Goal: Task Accomplishment & Management: Manage account settings

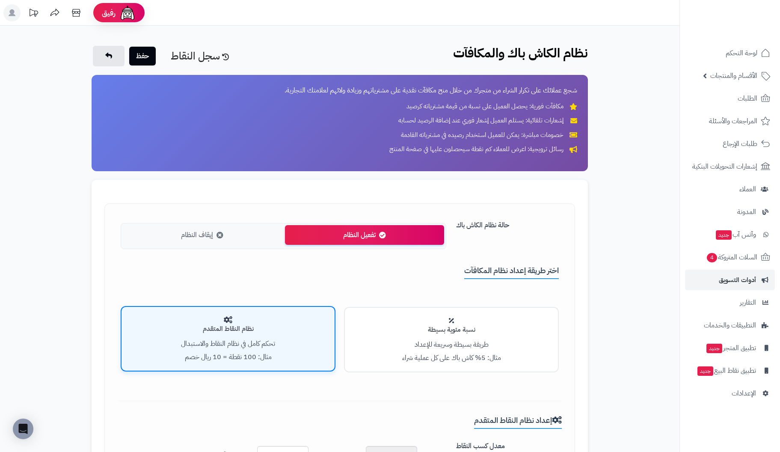
scroll to position [199, 0]
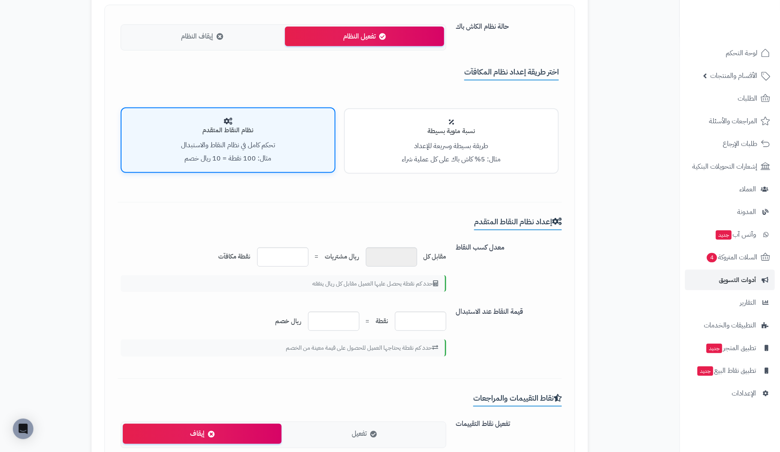
click at [434, 133] on h4 "نسبة مئوية بسيطة" at bounding box center [452, 131] width 196 height 7
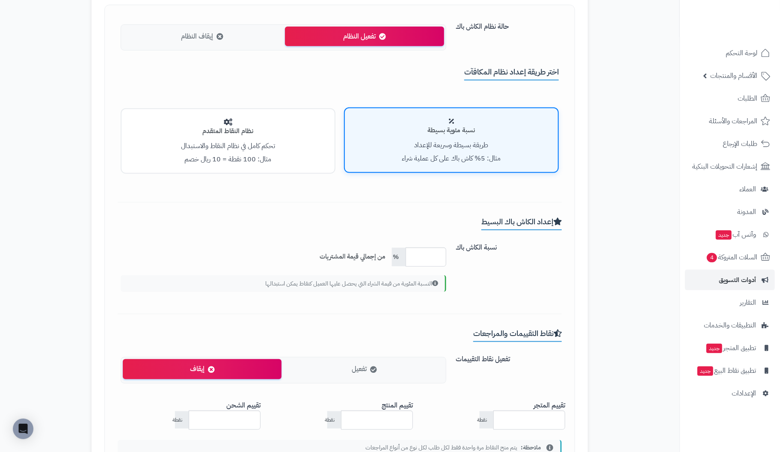
click at [266, 133] on h4 "نظام النقاط المتقدم" at bounding box center [228, 131] width 196 height 7
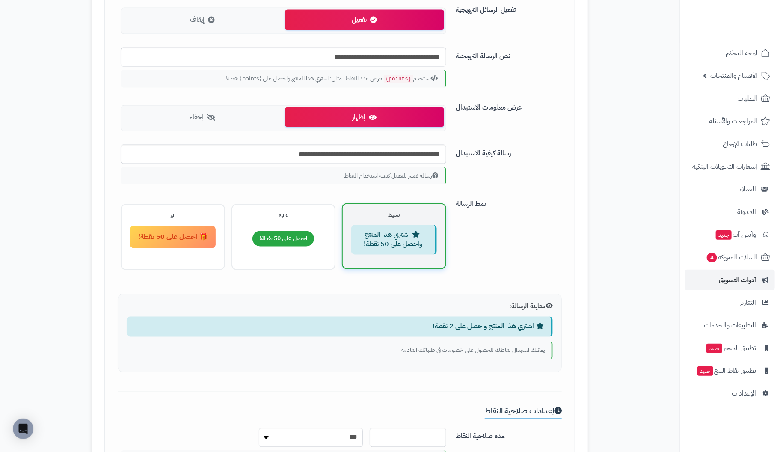
scroll to position [770, 0]
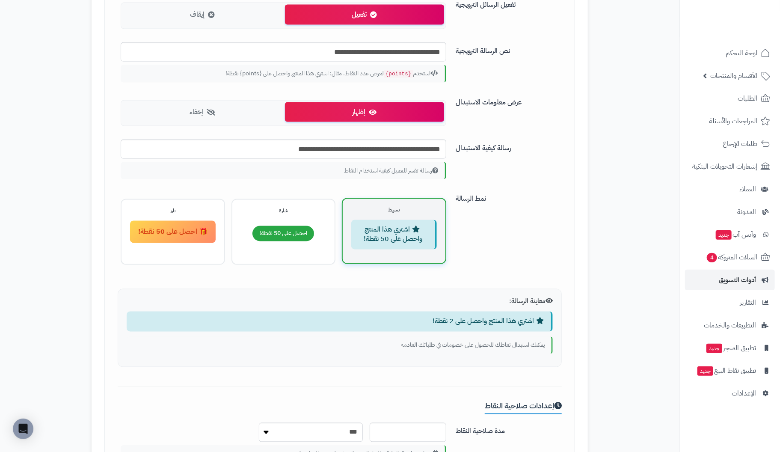
click at [356, 169] on div "رسالة تفسر للعميل كيفية استخدام النقاط" at bounding box center [284, 170] width 326 height 17
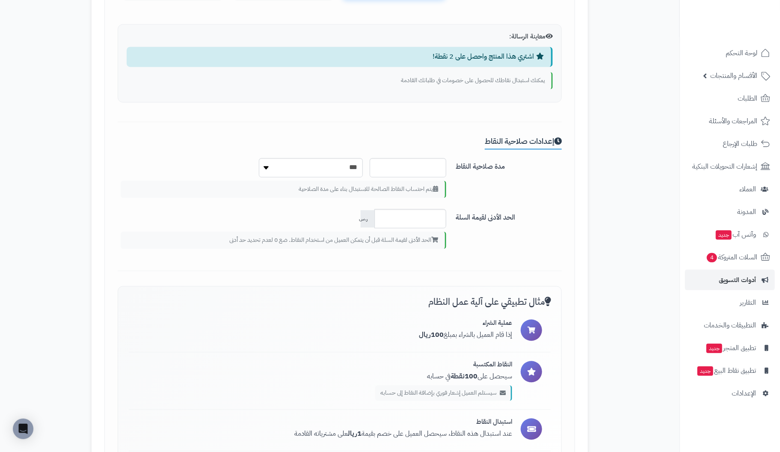
scroll to position [1033, 0]
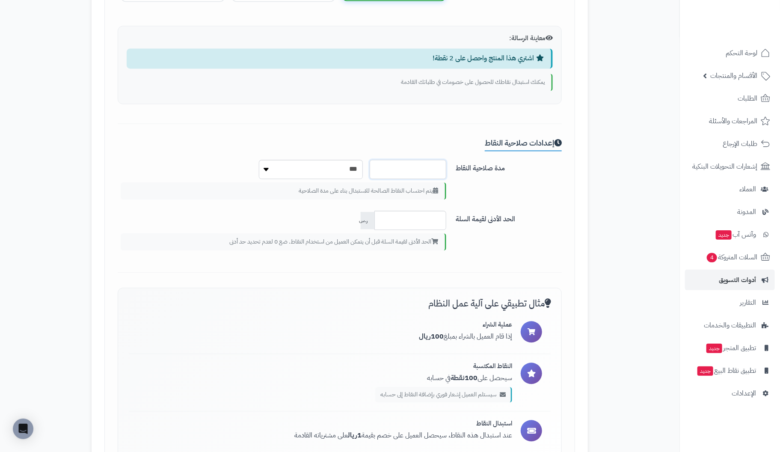
drag, startPoint x: 427, startPoint y: 160, endPoint x: 515, endPoint y: 161, distance: 88.2
click at [515, 161] on div "مدة صلاحية النقاط * *** ******* *** ***** *** يتم احتساب النقاط الصالحة للاستبد…" at bounding box center [339, 185] width 451 height 51
click at [266, 165] on select "*** ******* *** ***** ***" at bounding box center [311, 169] width 104 height 19
click at [186, 155] on div "إعدادات صلاحية النقاط مدة صلاحية النقاط * *** ******* *** ***** *** يتم احتساب …" at bounding box center [340, 206] width 444 height 134
click at [536, 186] on div "مدة صلاحية النقاط * *** ******* *** ***** *** يتم احتساب النقاط الصالحة للاستبد…" at bounding box center [339, 185] width 451 height 51
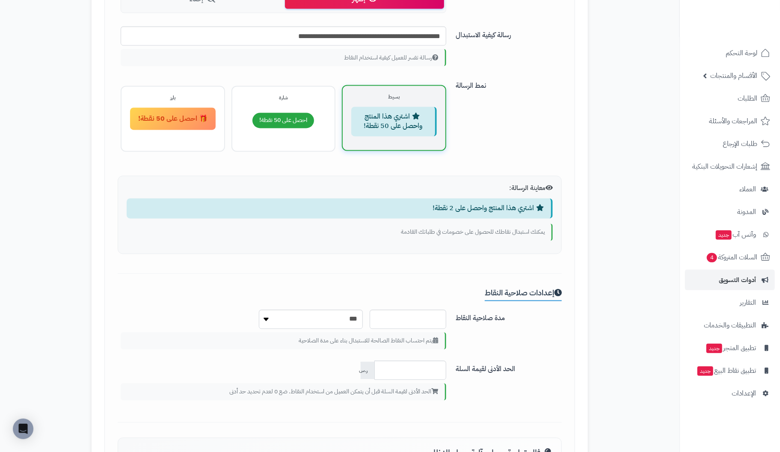
scroll to position [862, 0]
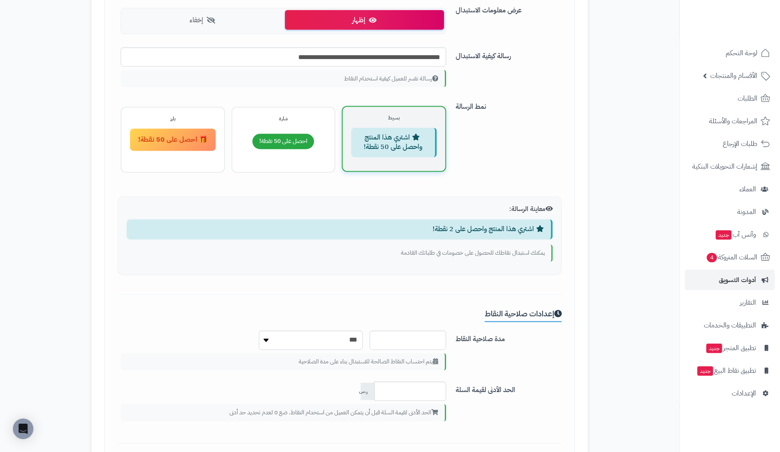
click at [276, 135] on span "احصل على 50 نقطة!" at bounding box center [284, 141] width 62 height 15
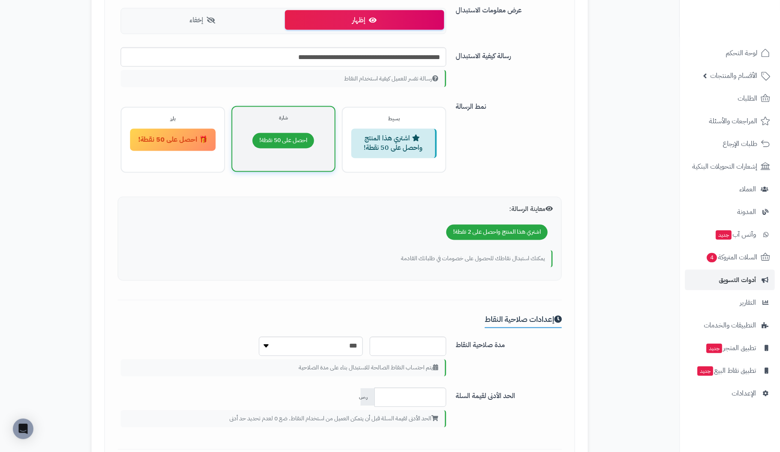
click at [403, 140] on div "اشتري هذا المنتج واحصل على 50 نقطة!" at bounding box center [394, 144] width 86 height 30
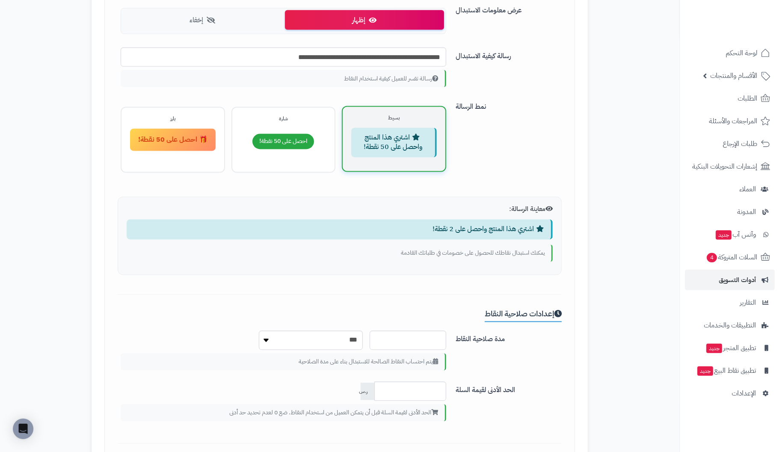
click at [155, 137] on div "🎁 احصل على 50 نقطة!" at bounding box center [173, 140] width 86 height 23
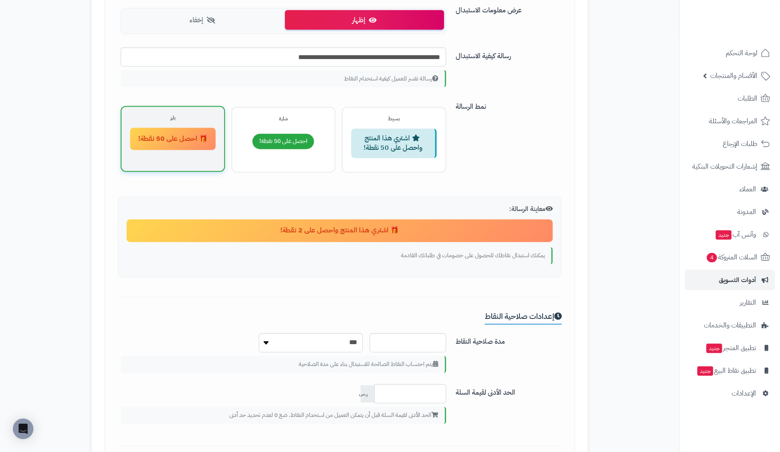
click at [403, 147] on div "اشتري هذا المنتج واحصل على 50 نقطة!" at bounding box center [394, 144] width 86 height 30
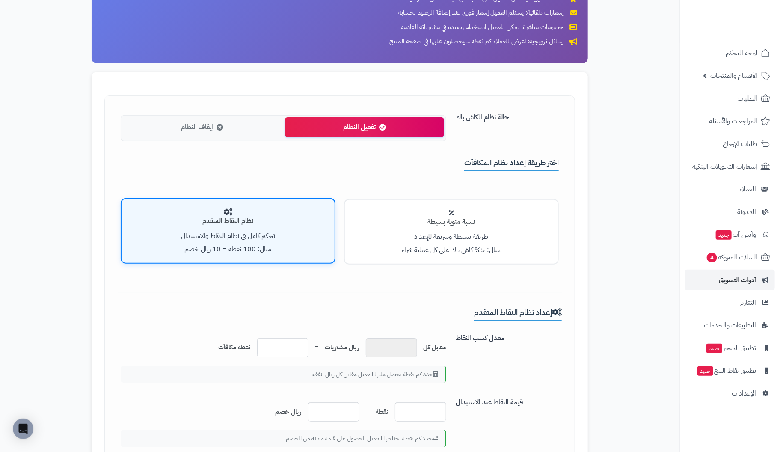
scroll to position [128, 0]
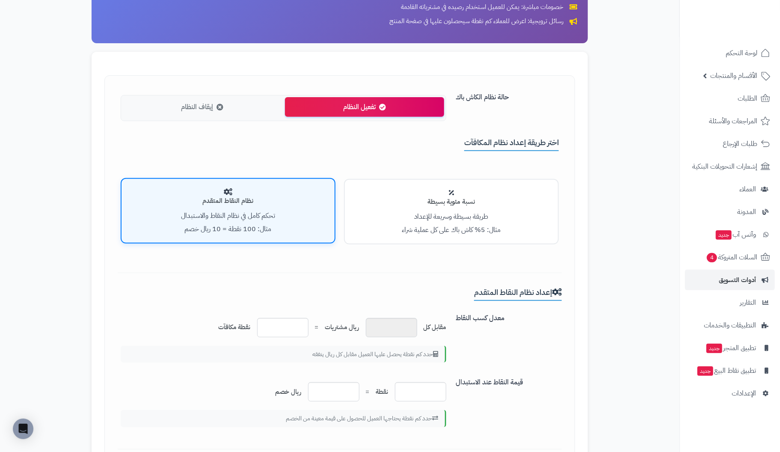
click at [412, 202] on h4 "نسبة مئوية بسيطة" at bounding box center [452, 201] width 196 height 7
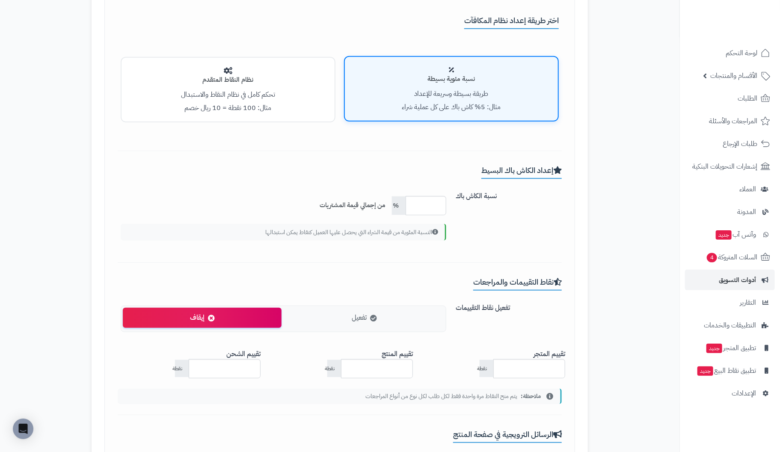
scroll to position [257, 0]
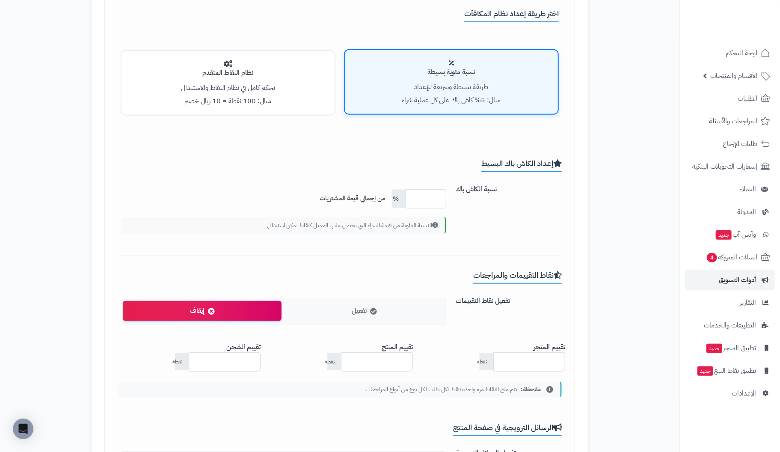
click at [233, 98] on small "مثال: 100 نقطة = 10 ريال خصم" at bounding box center [228, 101] width 87 height 10
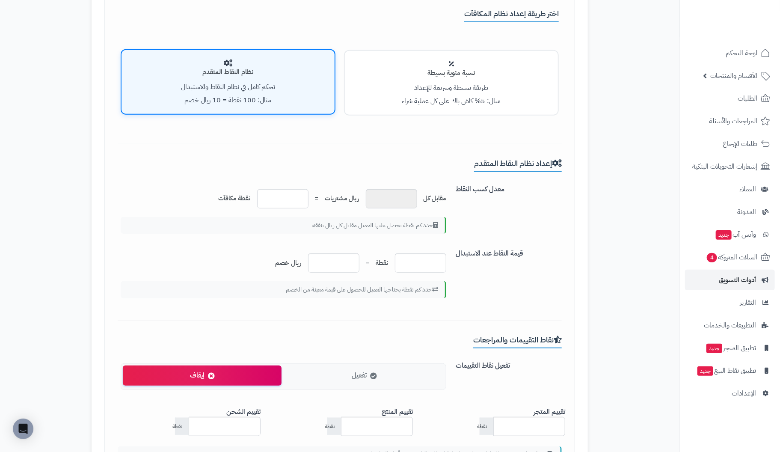
click at [474, 79] on div "نسبة مئوية بسيطة طريقة بسيطة وسريعة للإعداد مثال: 5% كاش باك على كل عملية شراء" at bounding box center [451, 82] width 215 height 65
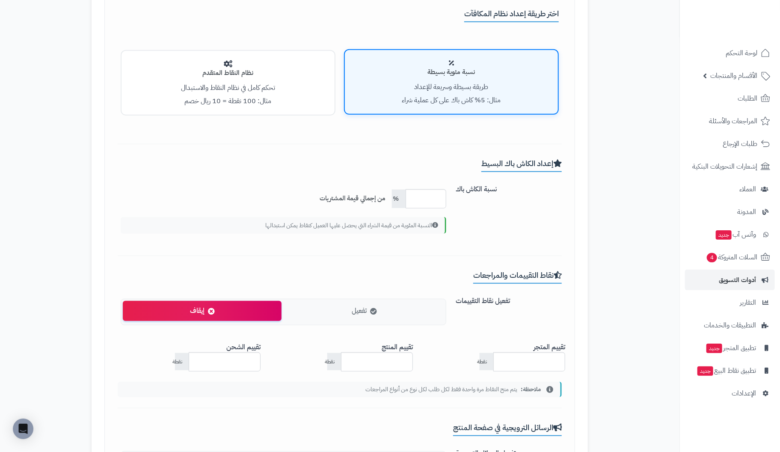
click at [237, 78] on div "نظام النقاط المتقدم تحكم كامل في نظام النقاط والاستبدال مثال: 100 نقطة = 10 ريا…" at bounding box center [228, 82] width 215 height 65
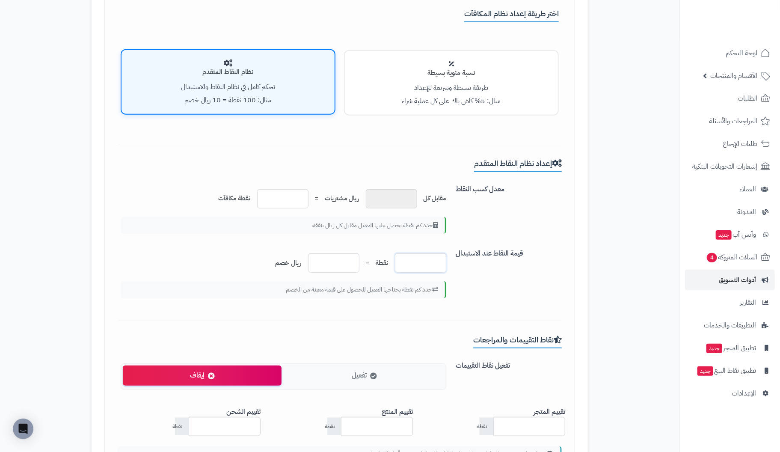
drag, startPoint x: 439, startPoint y: 260, endPoint x: 377, endPoint y: 258, distance: 61.7
click at [377, 258] on div "** نقطة = * ريال خصم" at bounding box center [284, 262] width 326 height 19
type input "***"
click at [352, 262] on input "*" at bounding box center [333, 262] width 51 height 19
click at [461, 75] on h4 "نسبة مئوية بسيطة" at bounding box center [452, 72] width 196 height 7
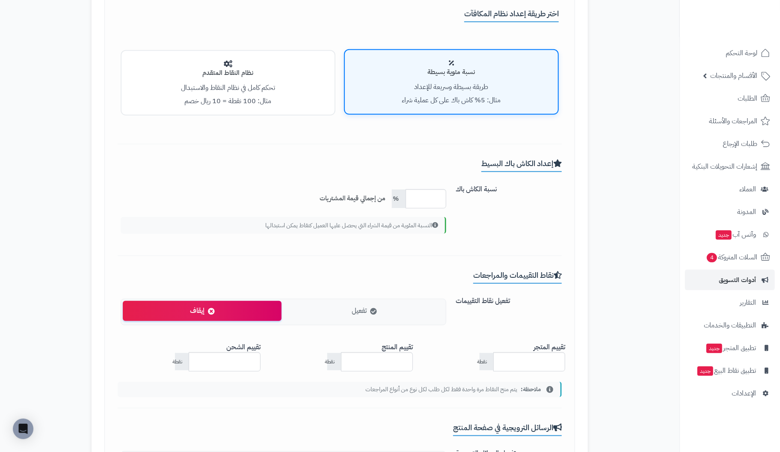
click at [243, 85] on p "تحكم كامل في نظام النقاط والاستبدال" at bounding box center [228, 88] width 196 height 10
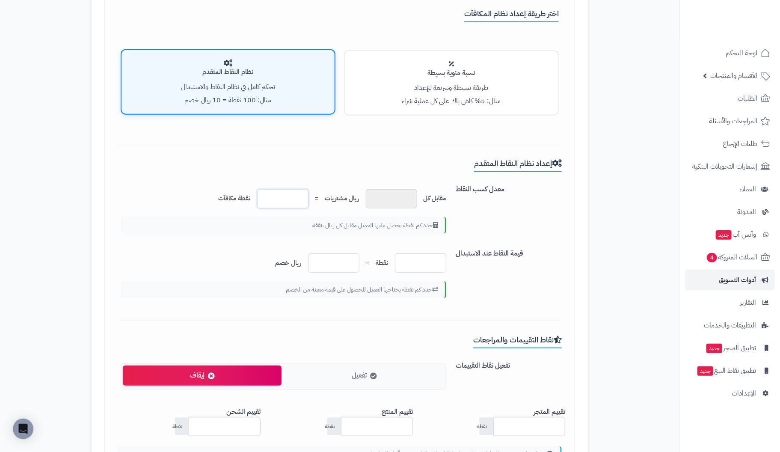
drag, startPoint x: 300, startPoint y: 201, endPoint x: 206, endPoint y: 191, distance: 95.1
click at [206, 191] on div "مقابل كل * ريال مشتريات = * نقطة مكافآت" at bounding box center [284, 198] width 326 height 19
click at [425, 72] on h4 "نسبة مئوية بسيطة" at bounding box center [452, 72] width 196 height 7
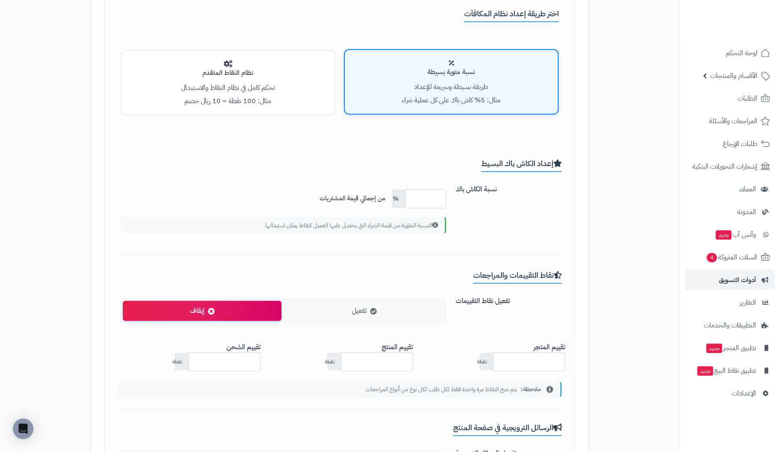
click at [286, 88] on p "تحكم كامل في نظام النقاط والاستبدال" at bounding box center [228, 88] width 196 height 10
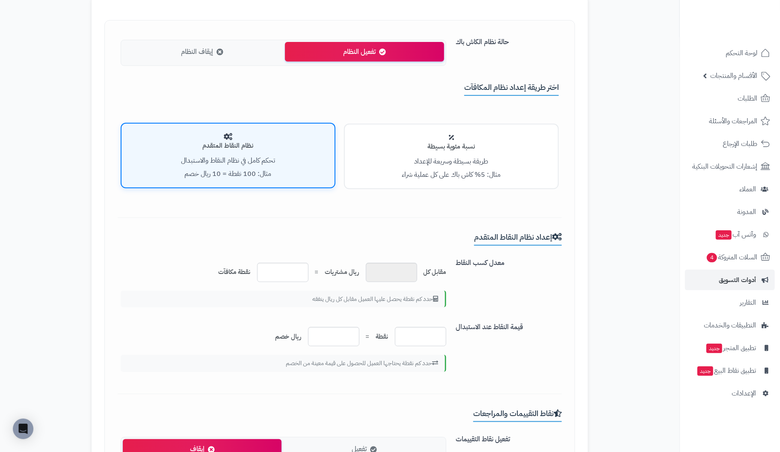
scroll to position [171, 0]
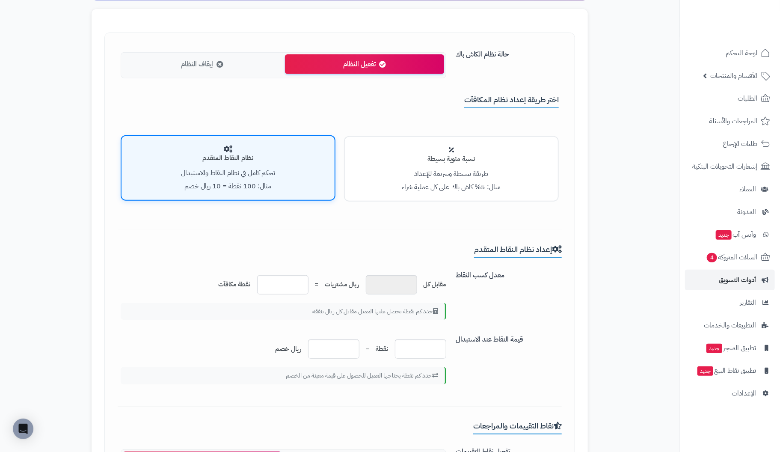
click at [443, 175] on p "طريقة بسيطة وسريعة للإعداد" at bounding box center [452, 174] width 196 height 10
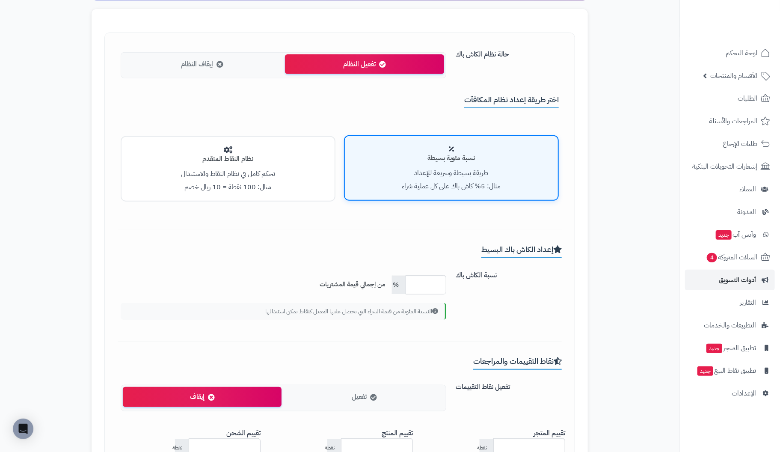
click at [268, 165] on div "نظام النقاط المتقدم تحكم كامل في نظام النقاط والاستبدال مثال: 100 نقطة = 10 ريا…" at bounding box center [228, 168] width 215 height 65
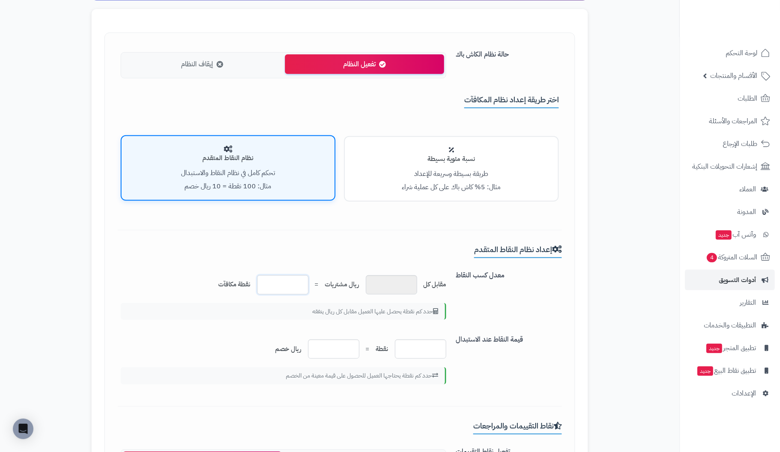
drag, startPoint x: 297, startPoint y: 286, endPoint x: 114, endPoint y: 253, distance: 186.1
type input "*"
click at [399, 287] on input "*" at bounding box center [391, 284] width 51 height 19
click at [297, 284] on input "*" at bounding box center [282, 284] width 51 height 19
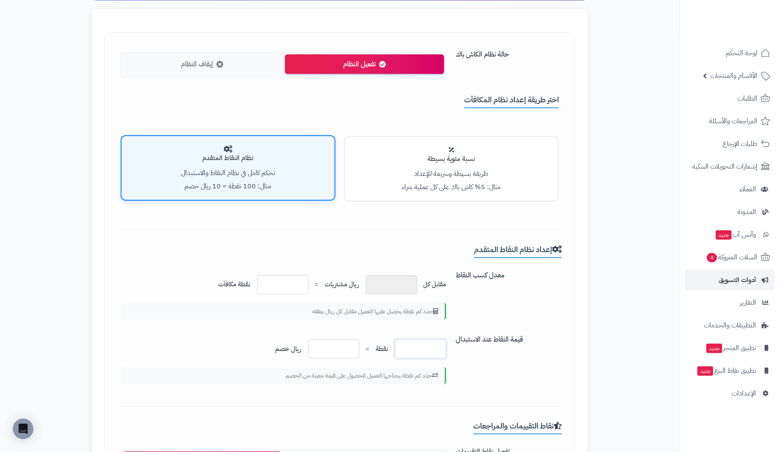
click at [435, 348] on input "***" at bounding box center [420, 348] width 51 height 19
click at [320, 352] on input "*" at bounding box center [333, 348] width 51 height 19
click at [461, 182] on small "مثال: 5% كاش باك على كل عملية شراء" at bounding box center [451, 187] width 99 height 10
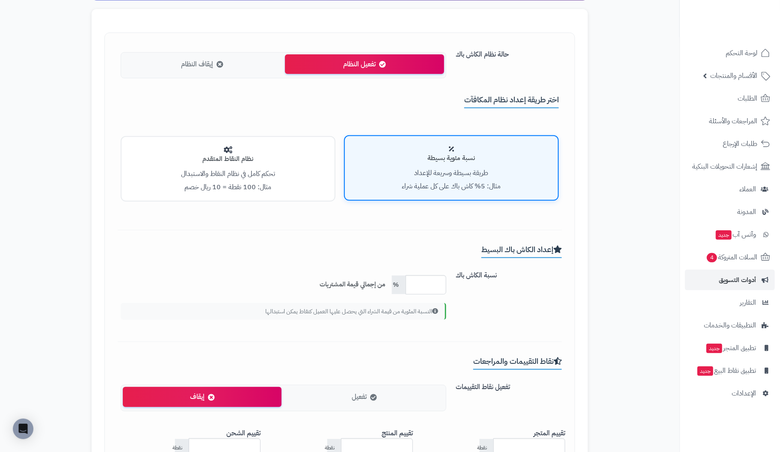
click at [205, 61] on span "إيقاف النظام" at bounding box center [197, 64] width 32 height 10
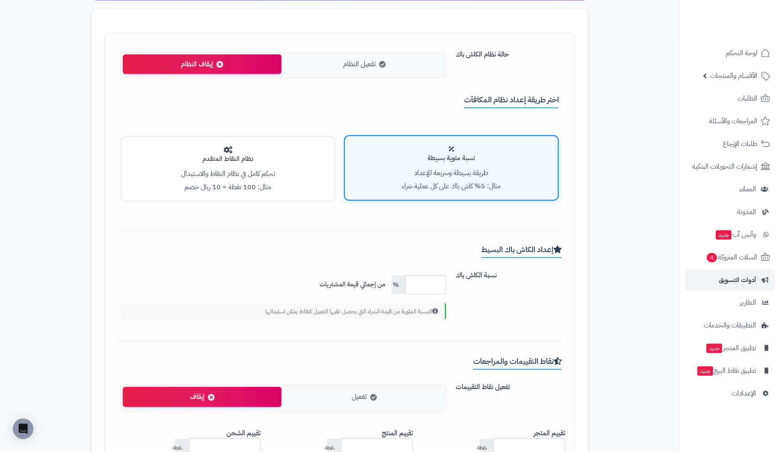
click at [401, 65] on label "تفعيل النظام" at bounding box center [364, 64] width 159 height 20
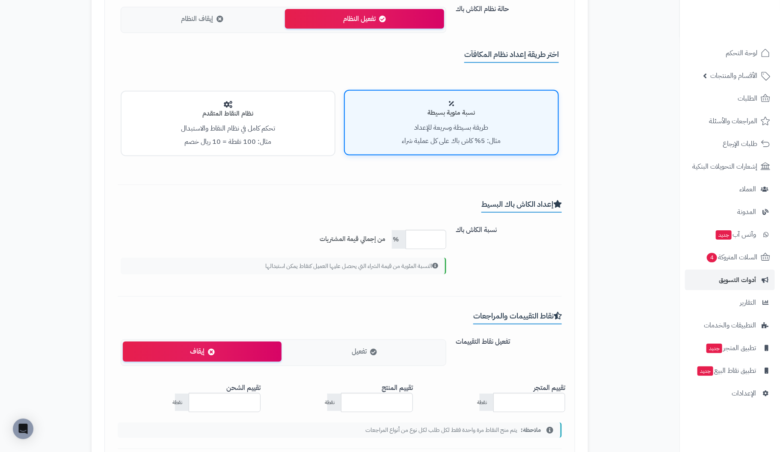
scroll to position [214, 0]
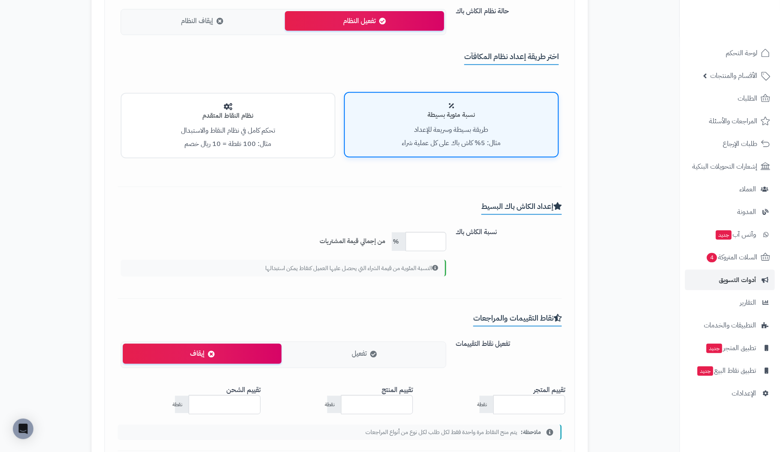
click at [253, 117] on h4 "نظام النقاط المتقدم" at bounding box center [228, 115] width 196 height 7
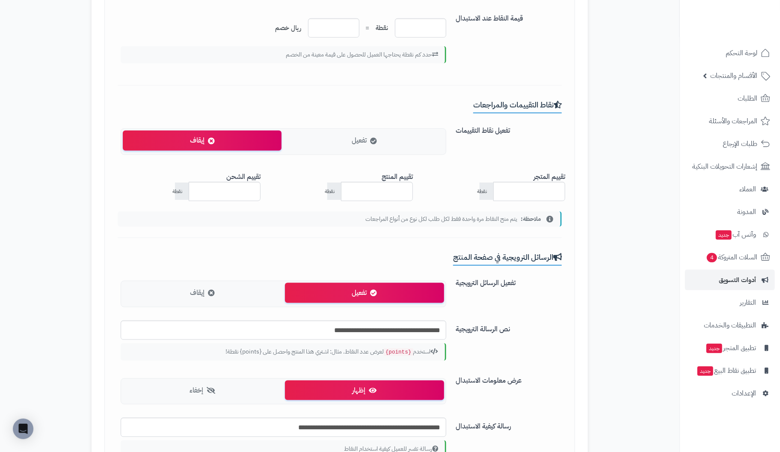
scroll to position [513, 0]
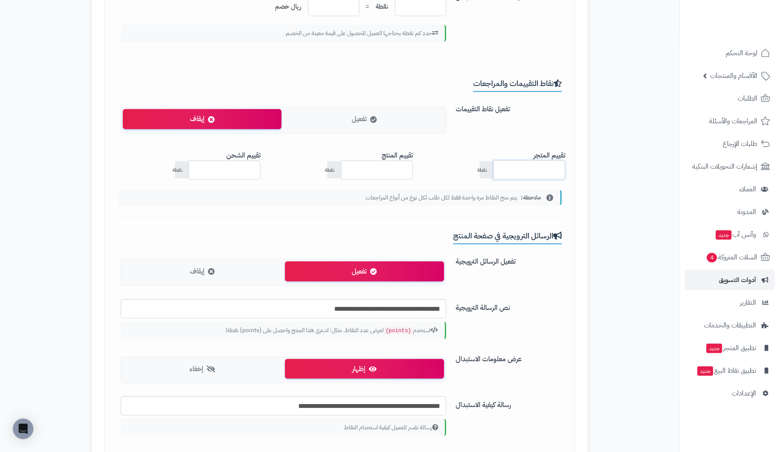
drag, startPoint x: 525, startPoint y: 170, endPoint x: 583, endPoint y: 167, distance: 57.9
click at [583, 167] on div "حالة نظام الكاش باك تفعيل النظام إيقاف النظام اختر طريقة إعداد نظام المكافآت نس…" at bounding box center [340, 389] width 497 height 1444
type input "**"
drag, startPoint x: 366, startPoint y: 167, endPoint x: 496, endPoint y: 170, distance: 130.6
click at [496, 170] on div "تقييم المتجر ** نقطة تقييم المنتج * نقطة تقييم الشحن * نقطة" at bounding box center [339, 167] width 457 height 40
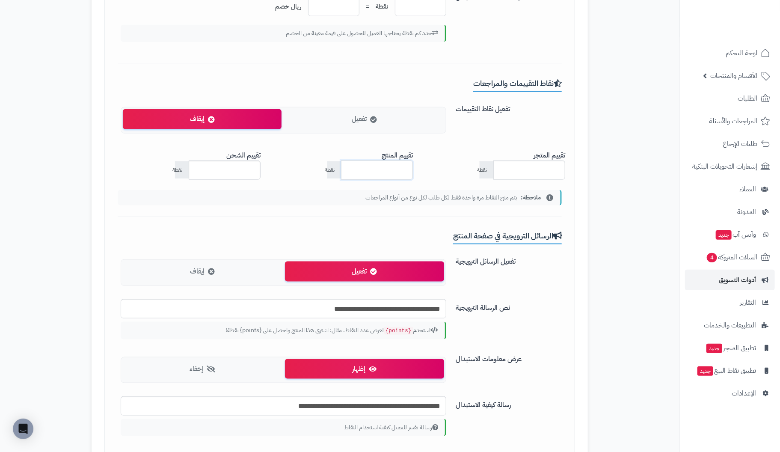
type input "**"
drag, startPoint x: 215, startPoint y: 170, endPoint x: 289, endPoint y: 167, distance: 74.1
click at [289, 167] on div "تقييم المتجر ** نقطة تقييم المنتج ** نقطة تقييم الشحن * نقطة" at bounding box center [339, 167] width 457 height 40
type input "**"
click at [399, 171] on input "**" at bounding box center [377, 170] width 72 height 19
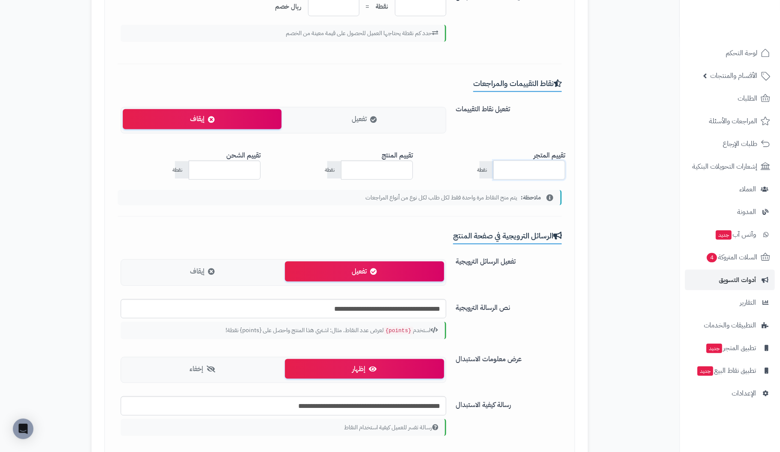
click at [523, 168] on input "**" at bounding box center [530, 170] width 72 height 19
click at [543, 167] on input "**" at bounding box center [530, 170] width 72 height 19
click at [372, 119] on icon at bounding box center [373, 119] width 7 height 7
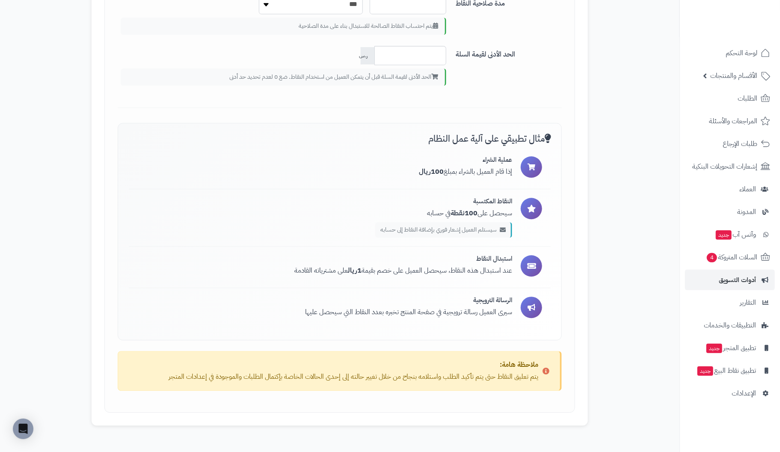
scroll to position [1198, 0]
click at [481, 226] on span "سيستلم العميل إشعار فوري بإضافة النقاط إلى حسابه" at bounding box center [439, 230] width 116 height 9
click at [478, 267] on p "عند استبدال هذه النقاط، سيحصل العميل على خصم بقيمة 1 ريال على مشترياته القادمة" at bounding box center [403, 271] width 218 height 10
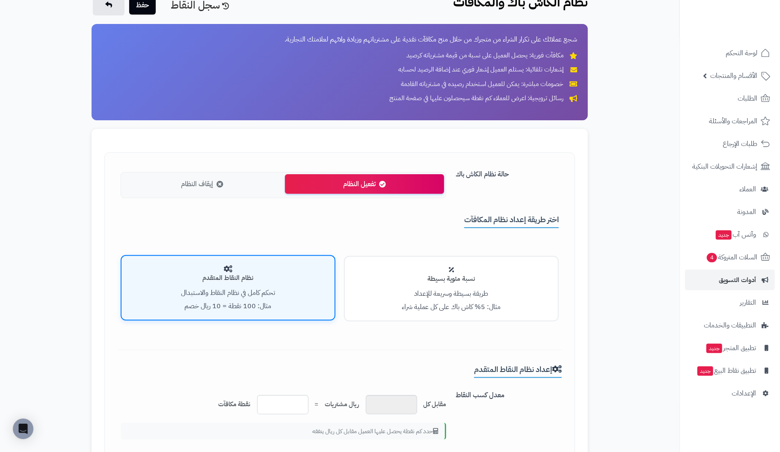
scroll to position [0, 0]
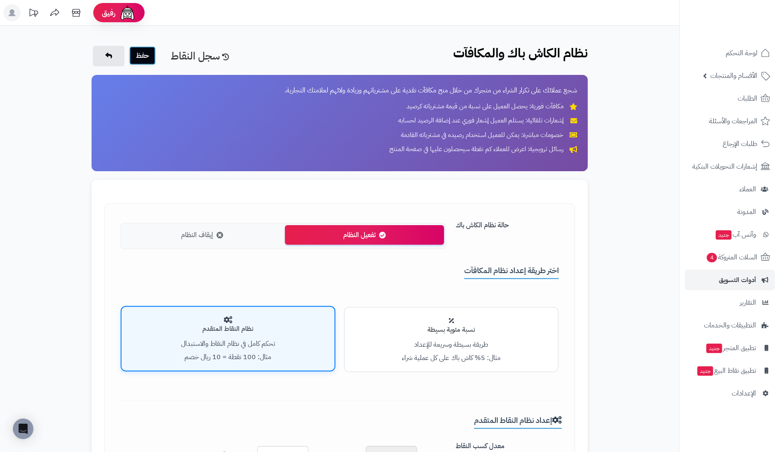
click at [145, 57] on button "حفظ" at bounding box center [142, 55] width 27 height 19
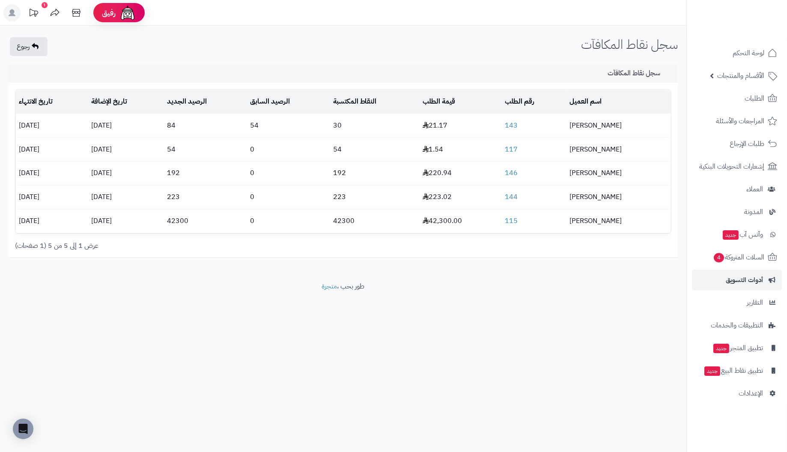
click at [45, 3] on div "1" at bounding box center [45, 5] width 6 height 6
click at [743, 258] on span "السلات المتروكة 4" at bounding box center [738, 257] width 52 height 12
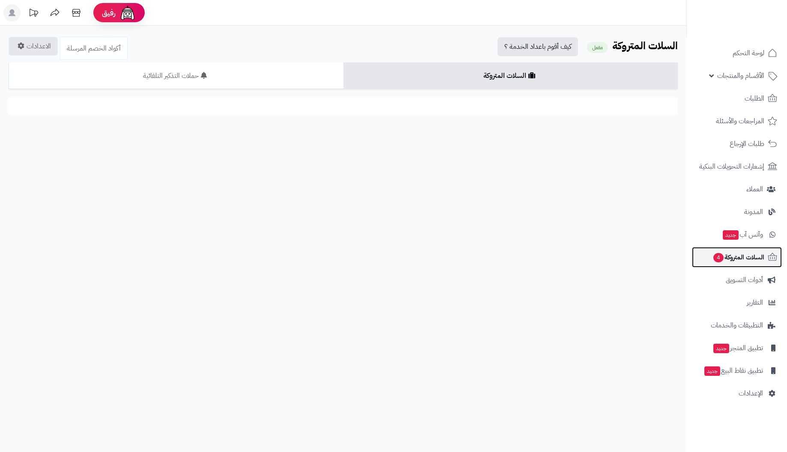
click at [741, 256] on span "السلات المتروكة 4" at bounding box center [738, 257] width 52 height 12
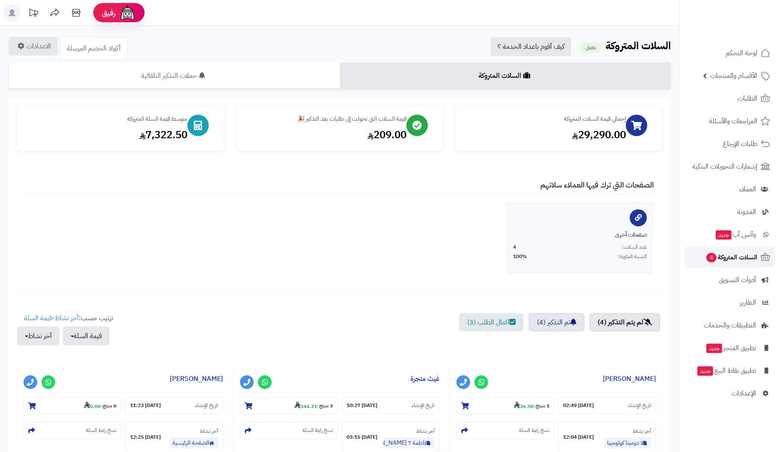
click at [718, 258] on span "السلات المتروكة 4" at bounding box center [732, 257] width 52 height 12
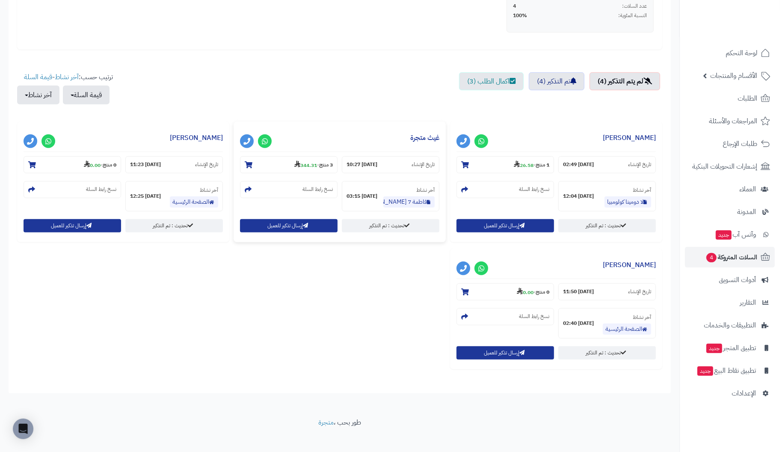
scroll to position [247, 0]
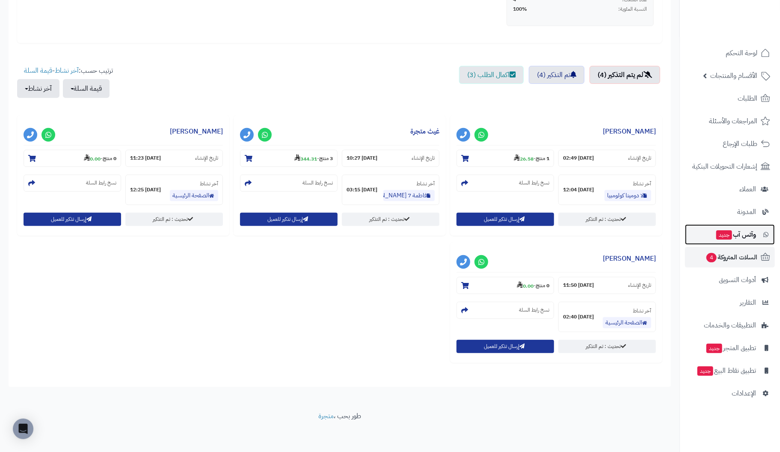
click at [749, 233] on span "وآتس آب جديد" at bounding box center [736, 235] width 41 height 12
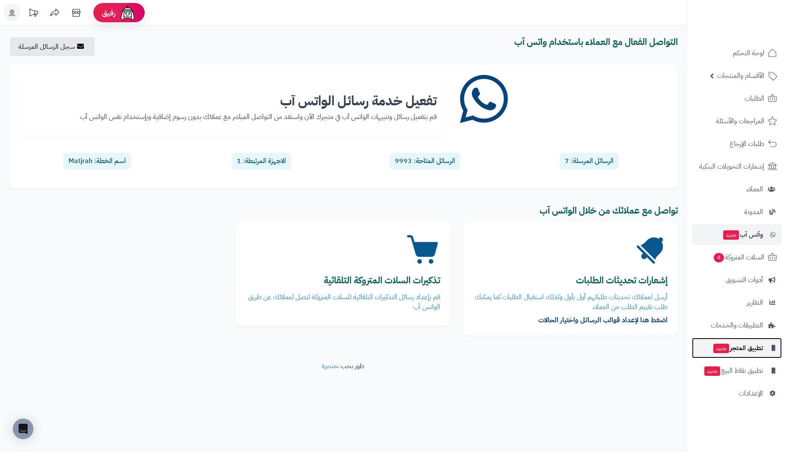
click at [760, 347] on span "تطبيق المتجر جديد" at bounding box center [737, 348] width 51 height 12
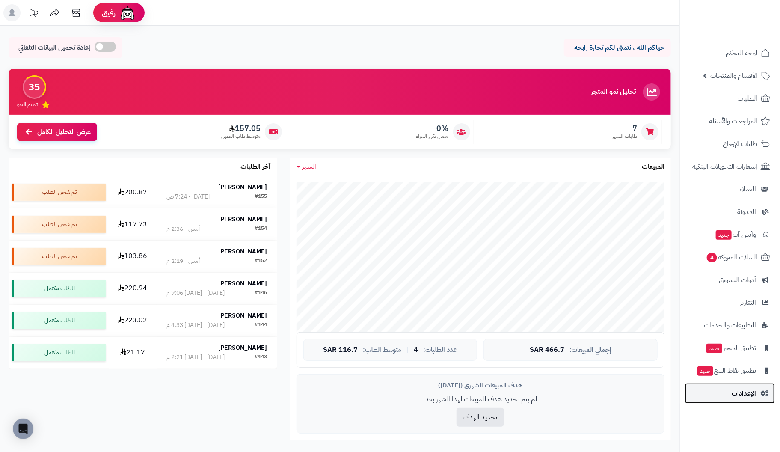
click at [744, 393] on span "الإعدادات" at bounding box center [744, 393] width 24 height 12
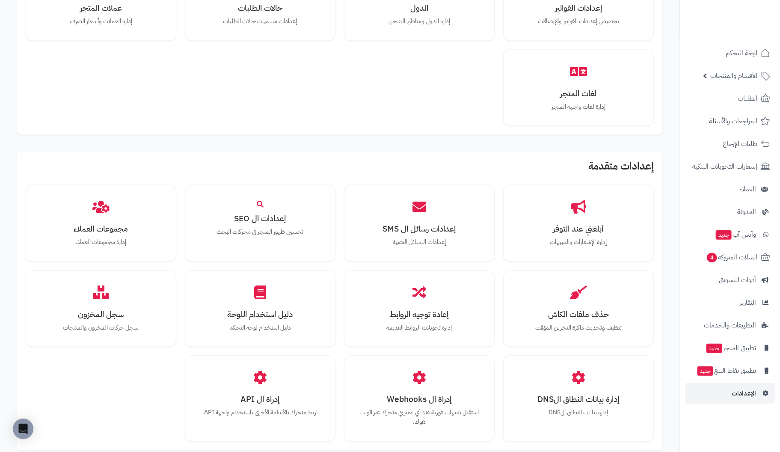
scroll to position [129, 0]
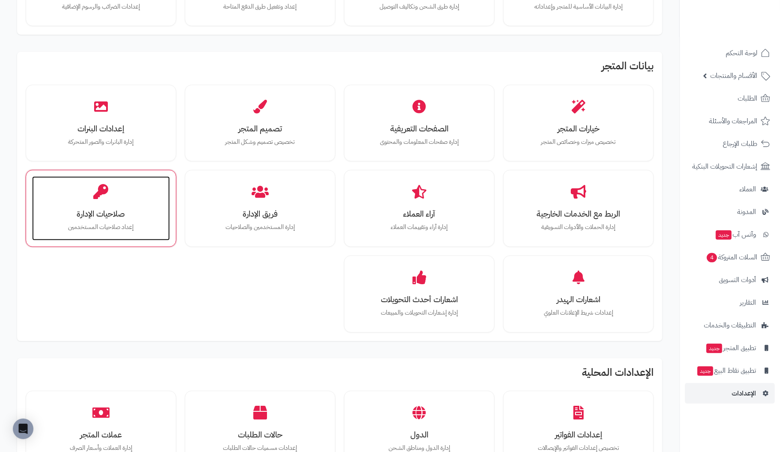
click at [100, 211] on h3 "صلاحيات الإدارة" at bounding box center [101, 213] width 121 height 9
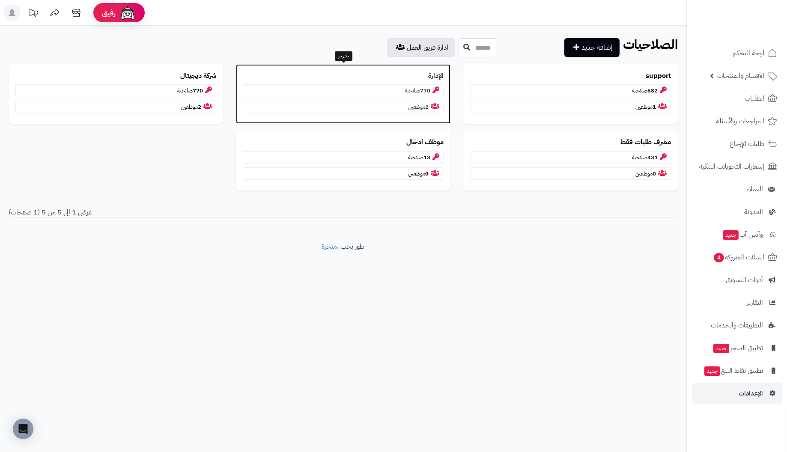
click at [418, 106] on p "2 موظفين" at bounding box center [343, 107] width 201 height 13
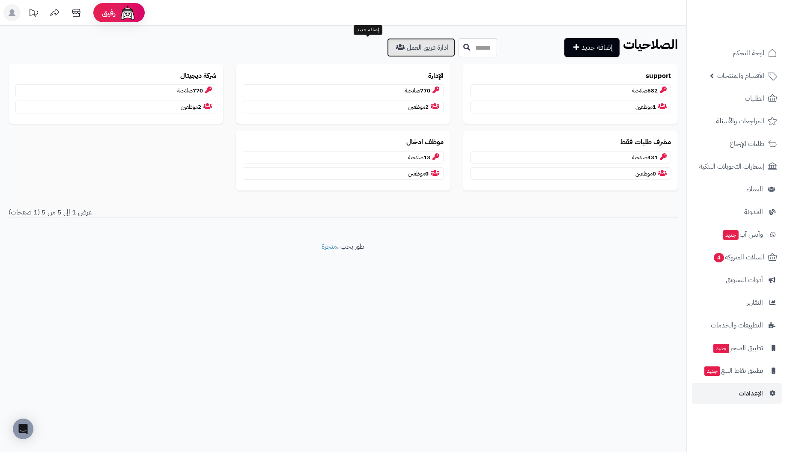
click at [387, 46] on link "ادارة فريق العمل" at bounding box center [421, 47] width 68 height 19
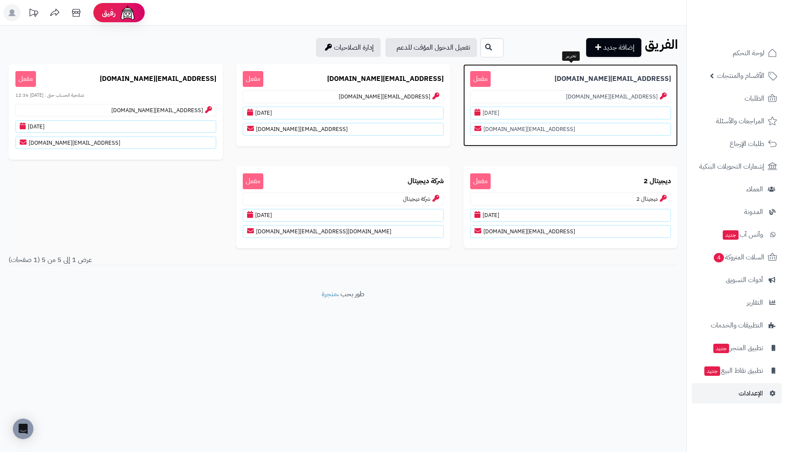
click at [514, 129] on p "[EMAIL_ADDRESS][DOMAIN_NAME]" at bounding box center [570, 129] width 201 height 13
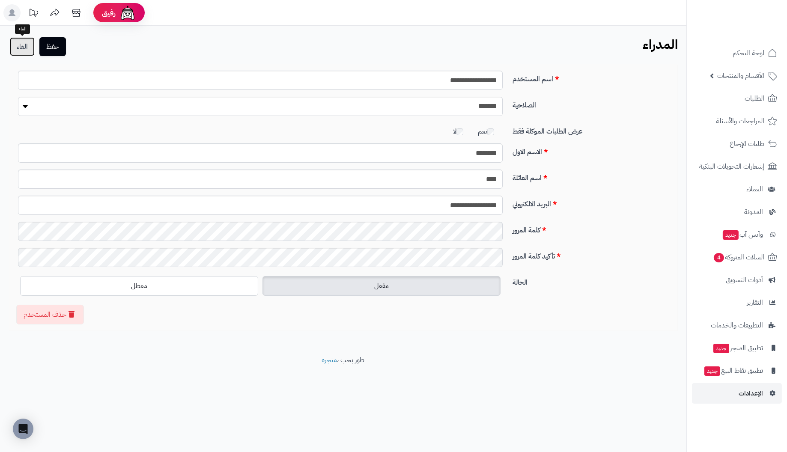
click at [19, 49] on link "الغاء" at bounding box center [22, 46] width 25 height 19
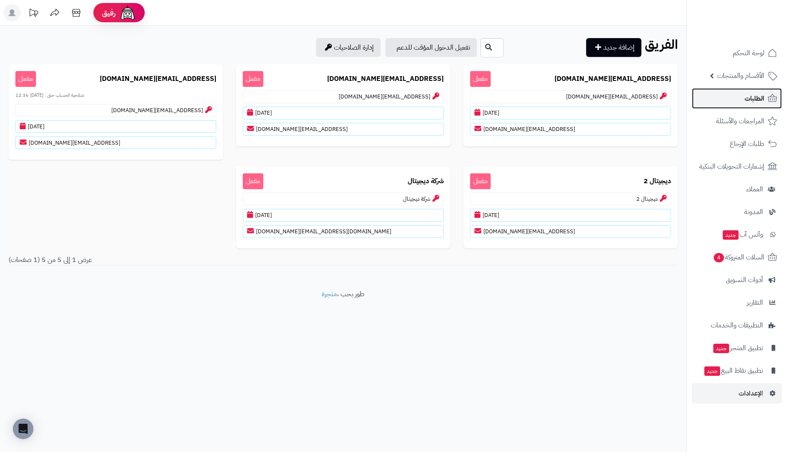
click at [755, 95] on span "الطلبات" at bounding box center [754, 98] width 20 height 12
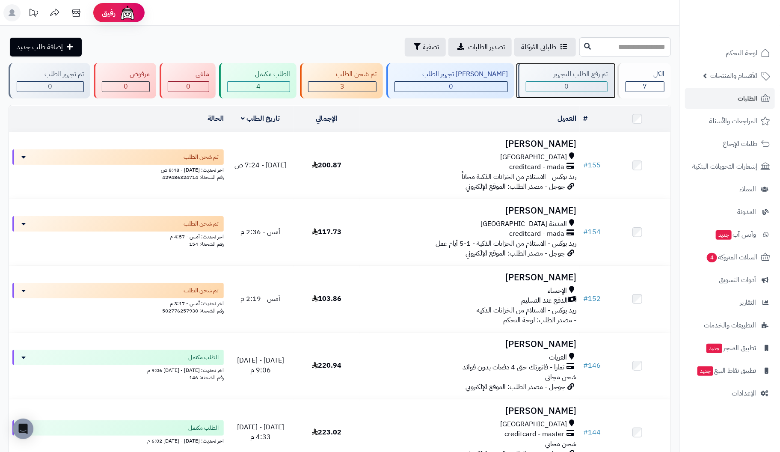
click at [576, 89] on div "0" at bounding box center [566, 87] width 81 height 10
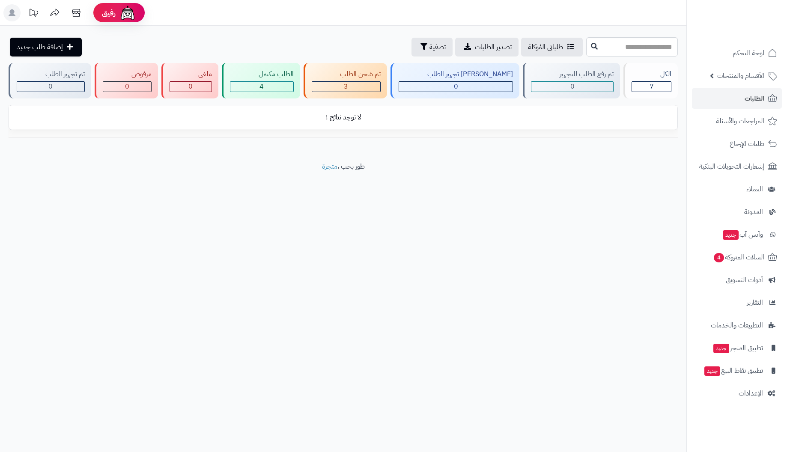
click at [471, 77] on div "[PERSON_NAME] تجهيز الطلب" at bounding box center [456, 74] width 114 height 10
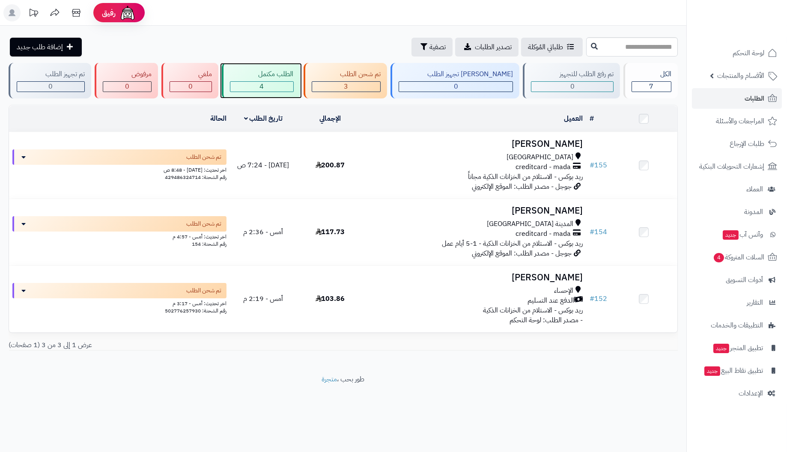
click at [294, 74] on div "الطلب مكتمل" at bounding box center [262, 74] width 64 height 10
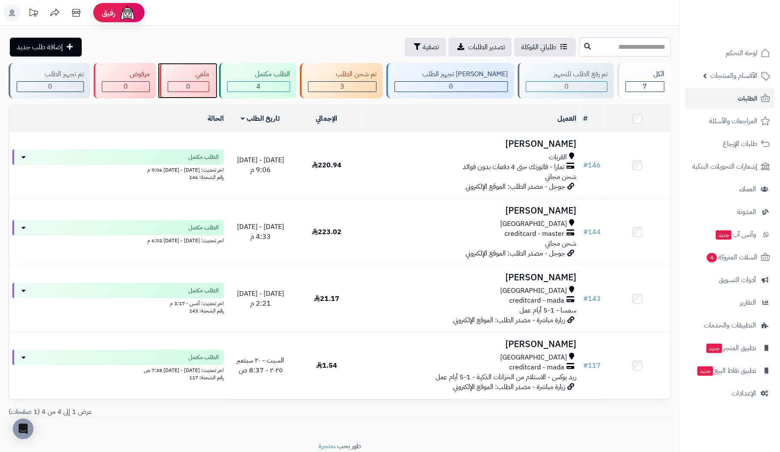
click at [216, 79] on div "ملغي 0" at bounding box center [188, 81] width 56 height 36
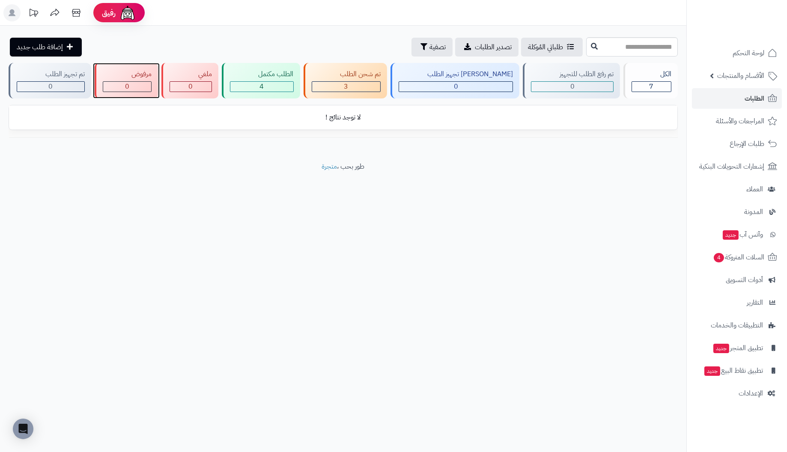
click at [145, 77] on div "مرفوض" at bounding box center [127, 74] width 49 height 10
click at [71, 74] on div "تم تجهيز الطلب" at bounding box center [51, 74] width 68 height 10
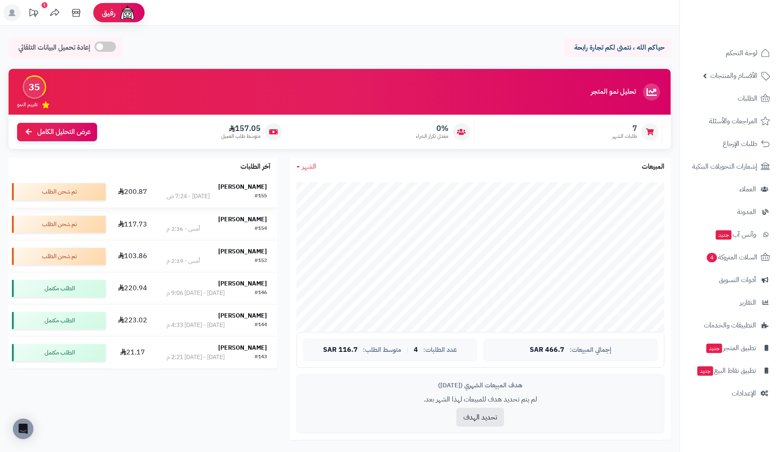
click at [191, 197] on div "#155 [DATE] - 7:24 ص" at bounding box center [217, 196] width 101 height 9
